Goal: Navigation & Orientation: Understand site structure

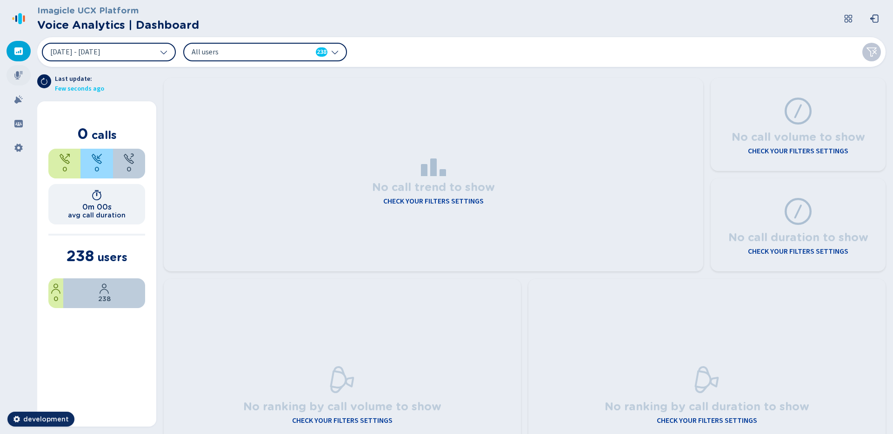
click at [20, 78] on icon at bounding box center [18, 75] width 9 height 9
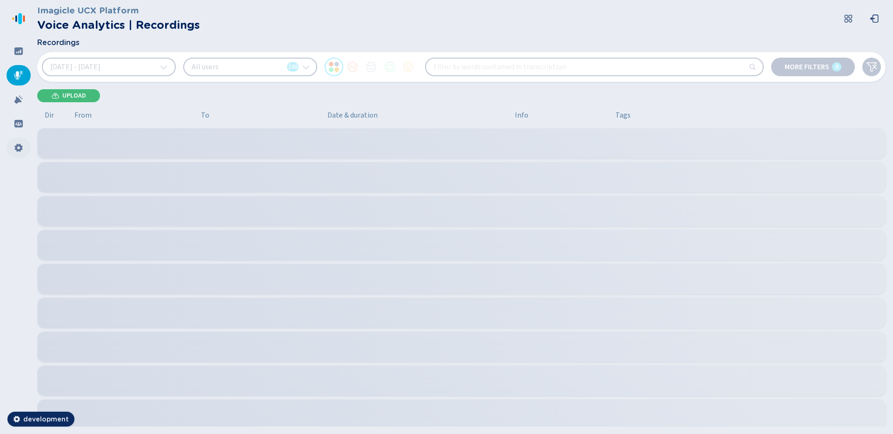
click at [18, 150] on icon at bounding box center [18, 148] width 8 height 8
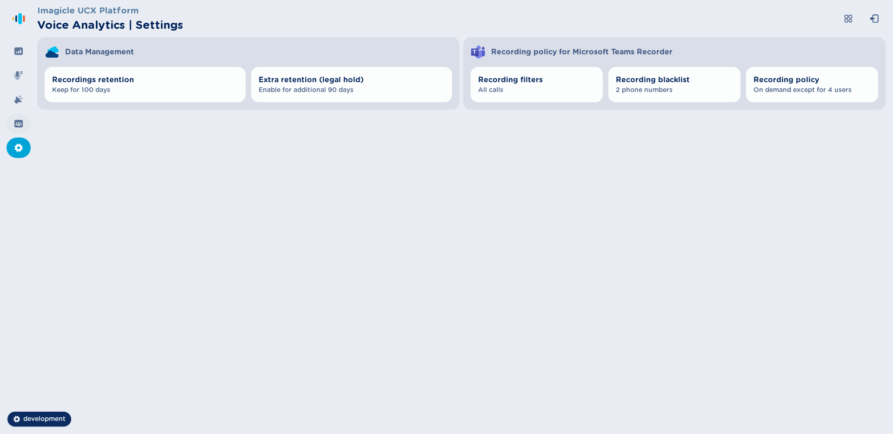
click at [19, 128] on icon at bounding box center [18, 123] width 9 height 9
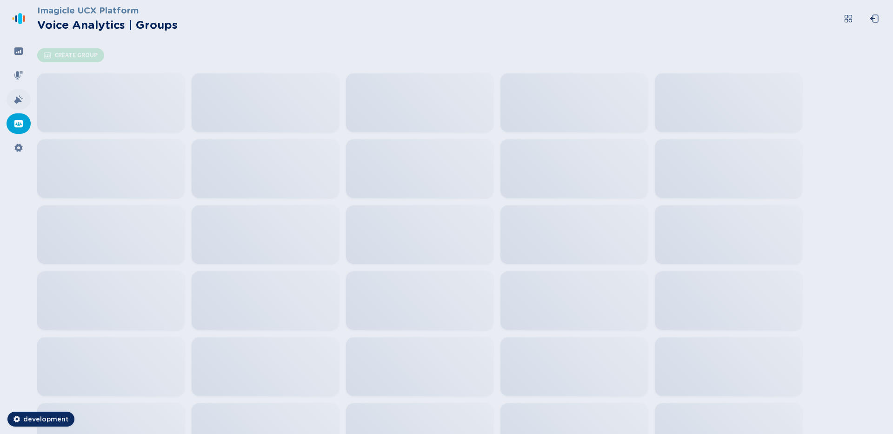
click at [24, 92] on div at bounding box center [19, 99] width 24 height 20
click at [23, 80] on div at bounding box center [19, 75] width 24 height 20
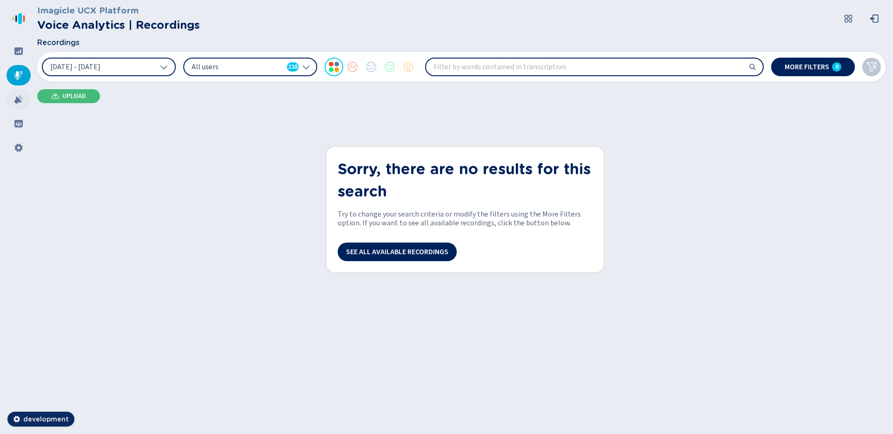
click at [23, 92] on div at bounding box center [19, 99] width 24 height 20
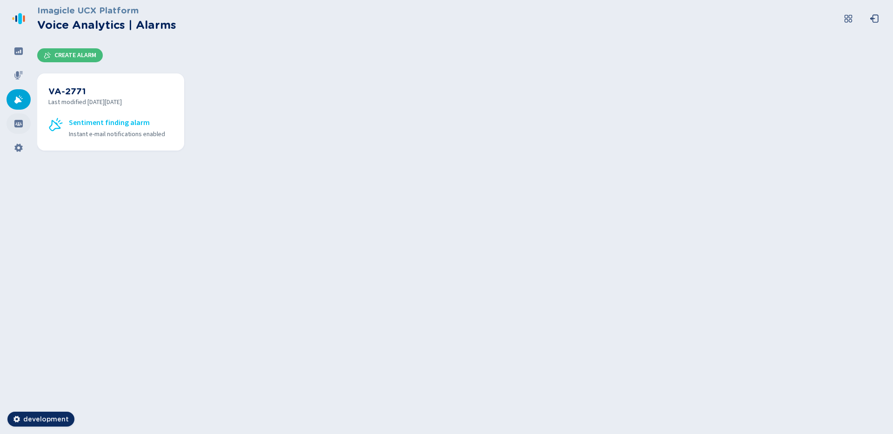
click at [24, 123] on div at bounding box center [19, 123] width 24 height 20
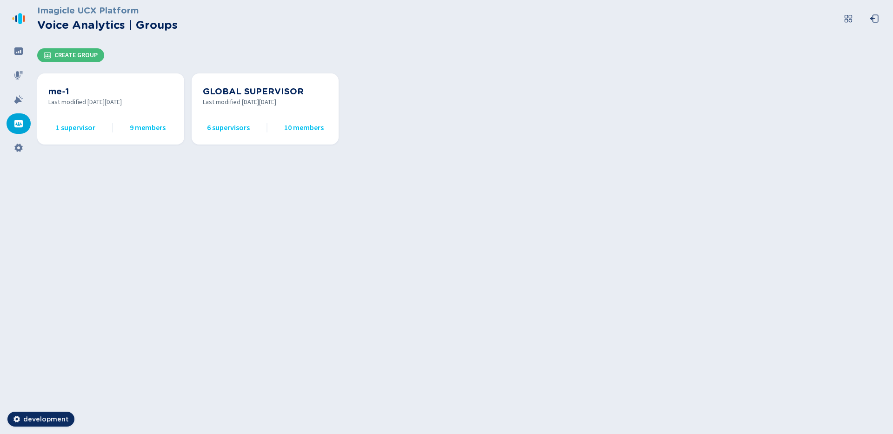
click at [24, 63] on nav at bounding box center [18, 217] width 37 height 434
click at [23, 59] on div at bounding box center [19, 51] width 24 height 20
